Goal: Task Accomplishment & Management: Manage account settings

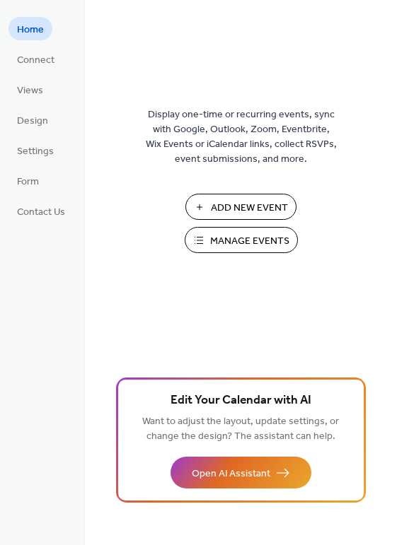
click at [247, 245] on span "Manage Events" at bounding box center [249, 241] width 79 height 15
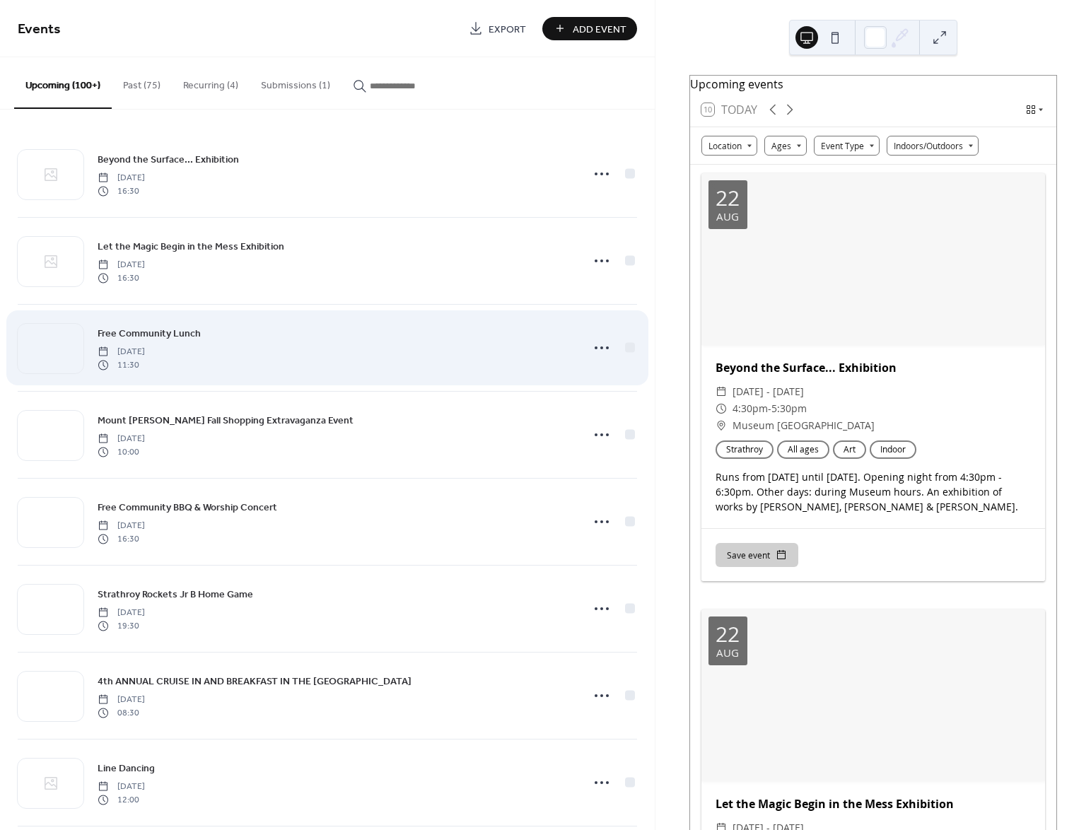
click at [338, 341] on div "Free Community Lunch [DATE] 11:30" at bounding box center [335, 347] width 475 height 45
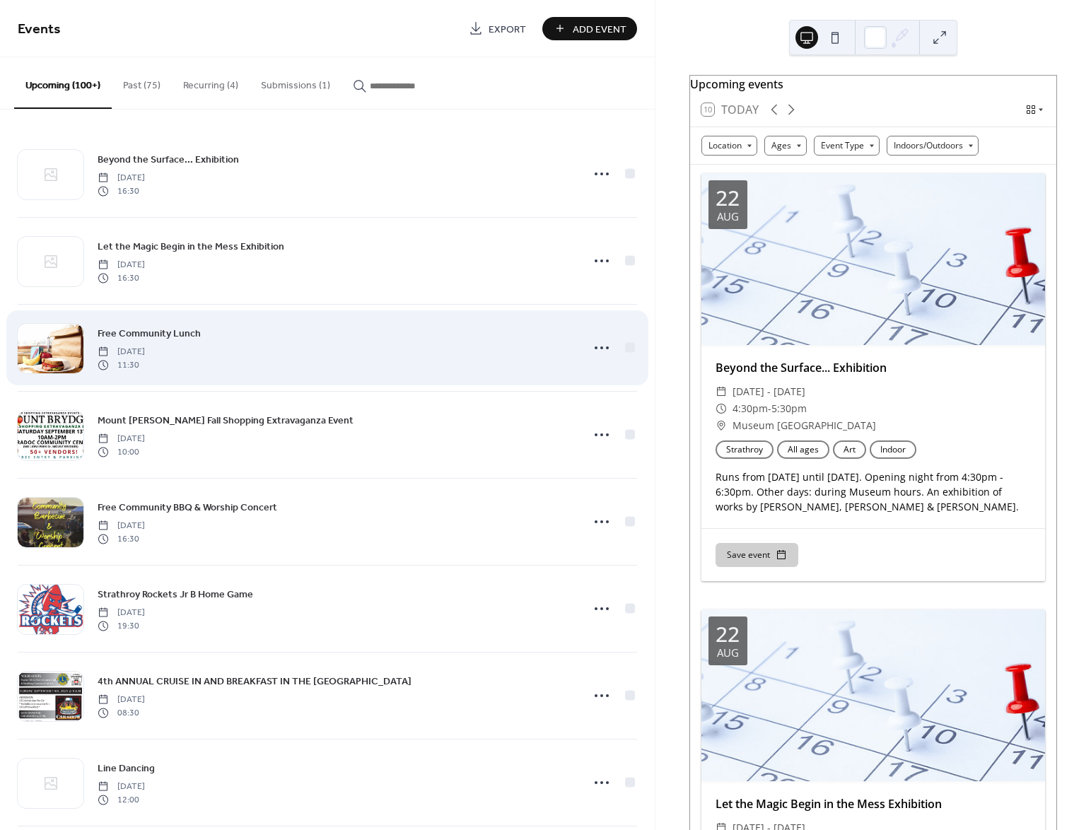
click at [146, 331] on span "Free Community Lunch" at bounding box center [149, 334] width 103 height 15
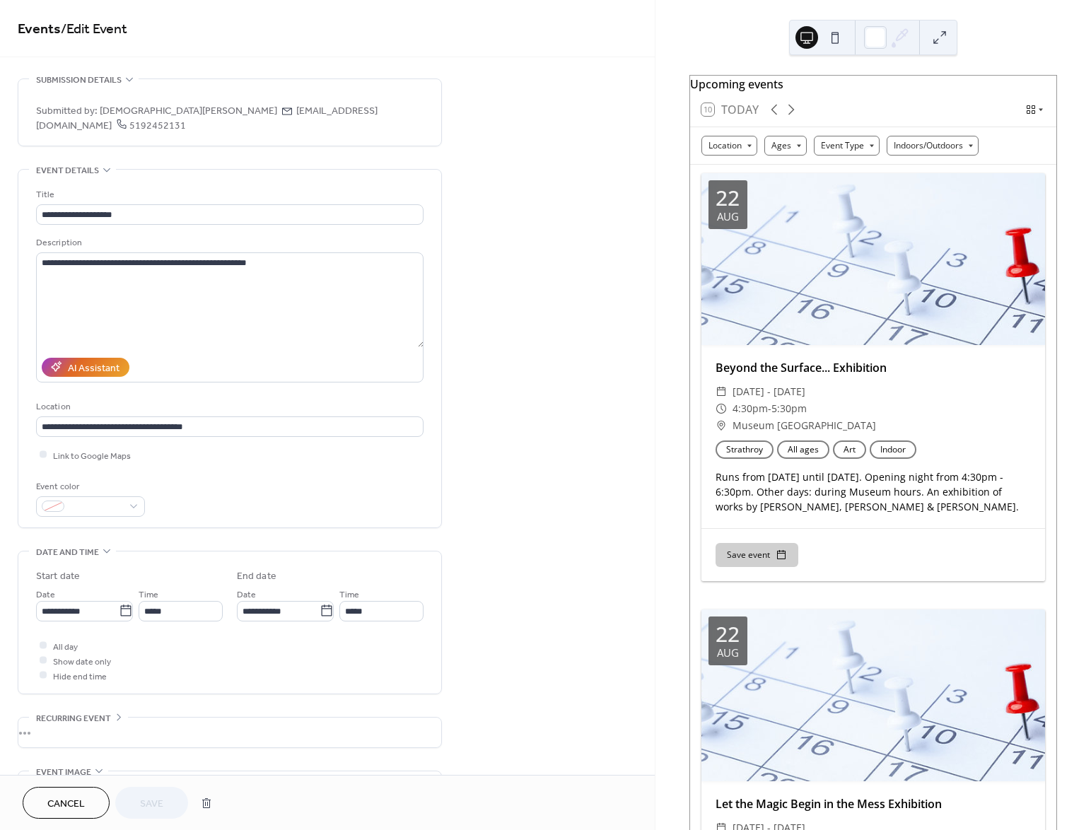
drag, startPoint x: 284, startPoint y: 112, endPoint x: 419, endPoint y: 115, distance: 135.0
click at [419, 115] on span "Submitted by: [DEMOGRAPHIC_DATA][PERSON_NAME] [EMAIL_ADDRESS][DOMAIN_NAME] 5192…" at bounding box center [229, 119] width 387 height 30
copy span "[EMAIL_ADDRESS][DOMAIN_NAME]"
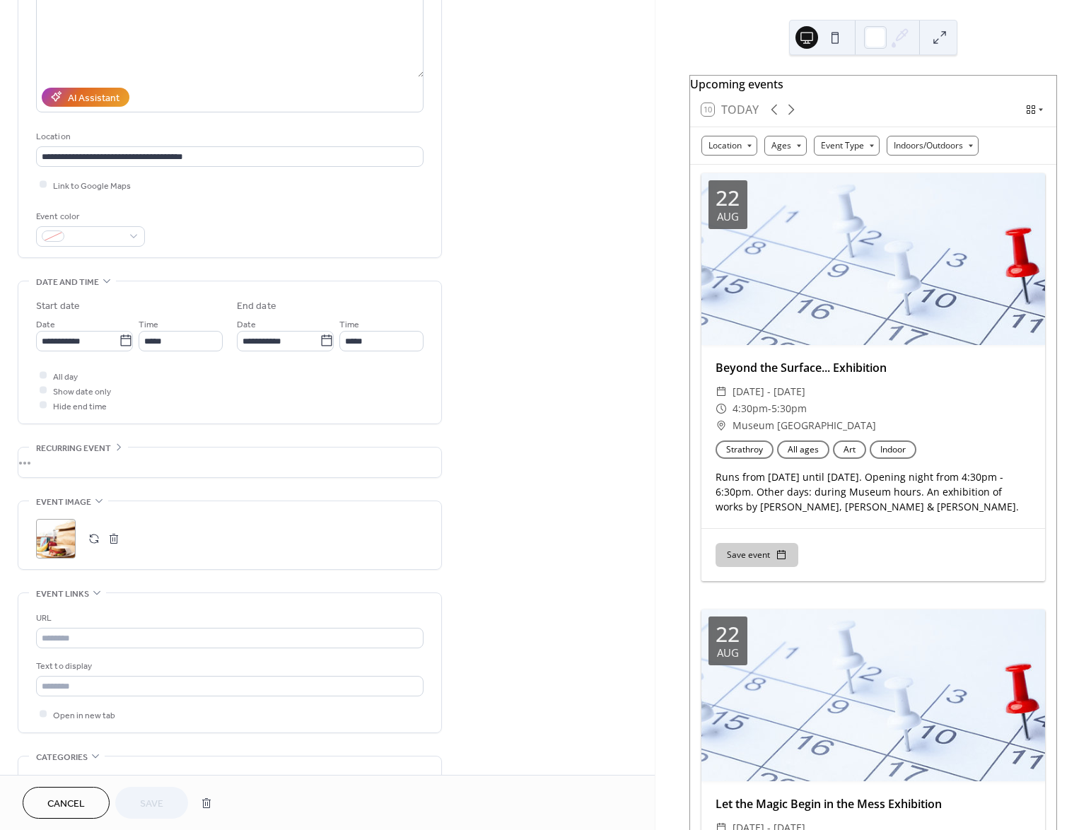
scroll to position [278, 0]
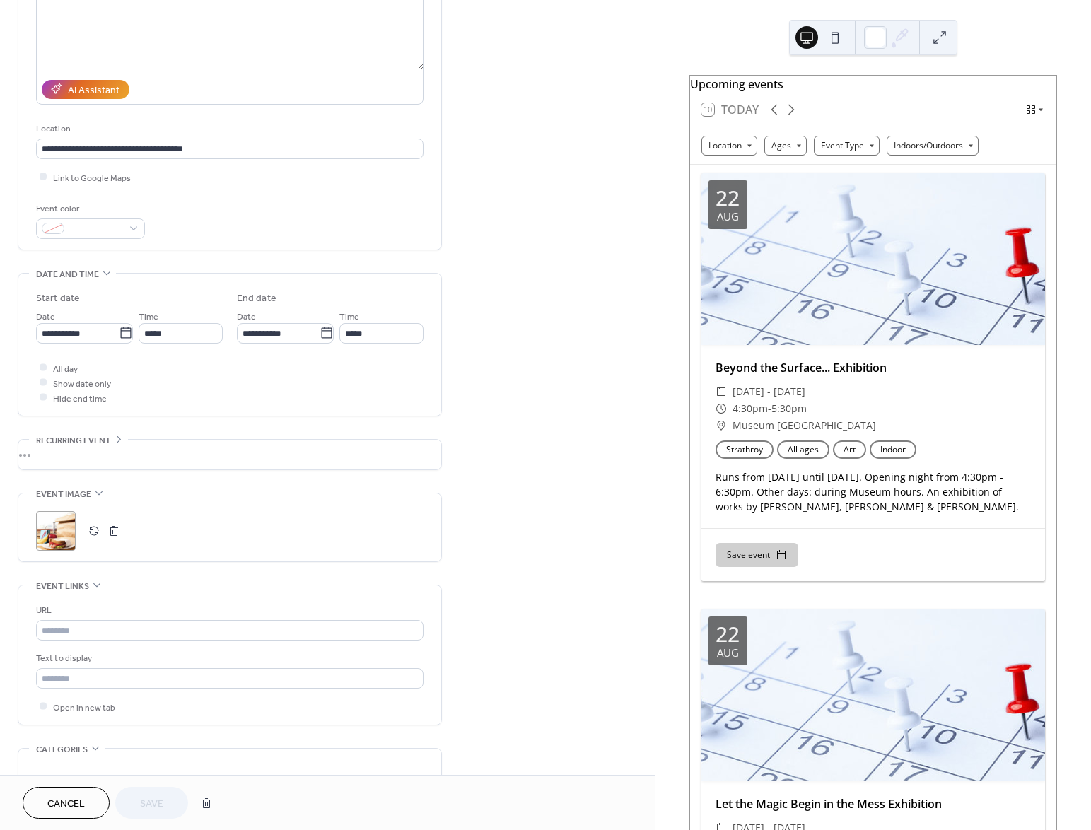
click at [69, 531] on div ";" at bounding box center [56, 531] width 40 height 40
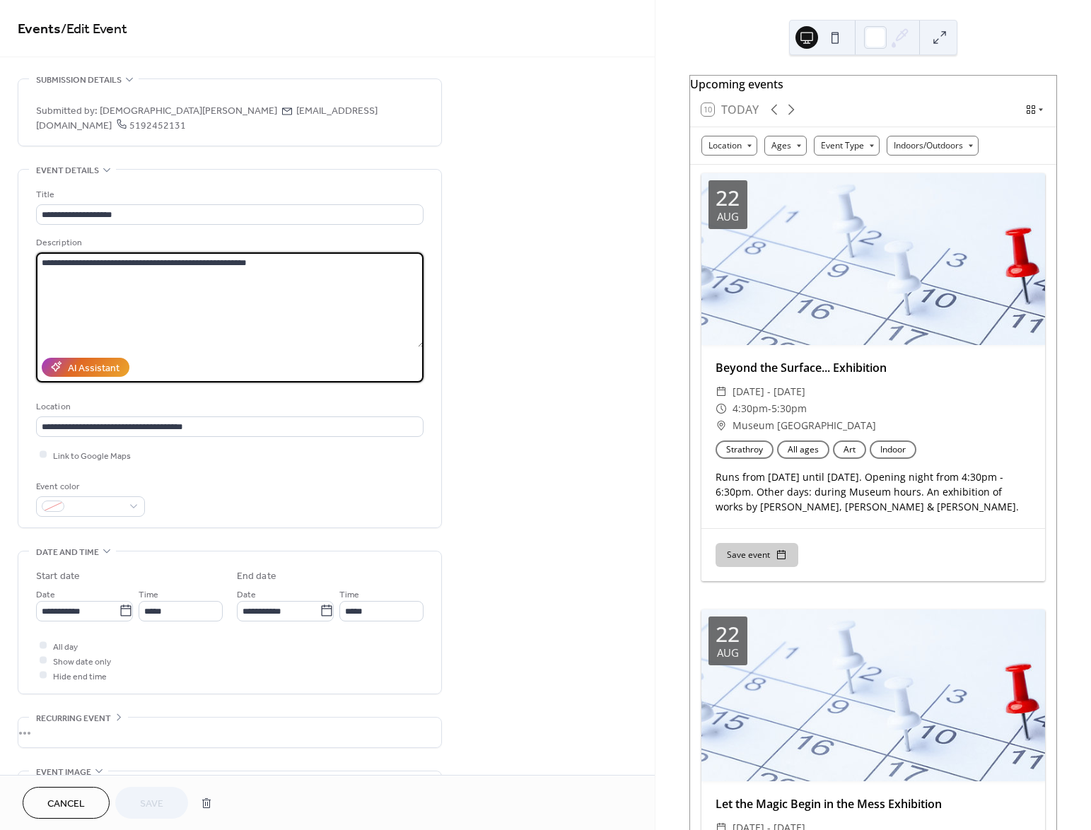
drag, startPoint x: 259, startPoint y: 262, endPoint x: 13, endPoint y: 255, distance: 246.1
click at [14, 255] on div "**********" at bounding box center [327, 753] width 655 height 1350
